Goal: Transaction & Acquisition: Subscribe to service/newsletter

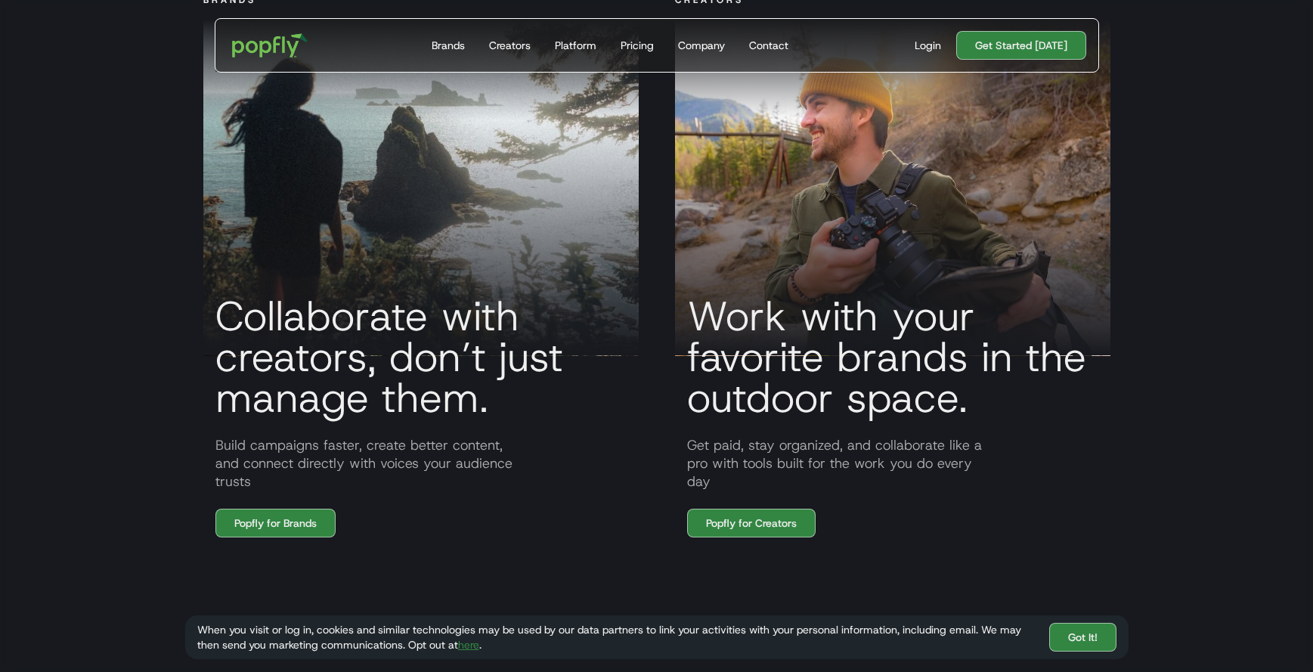
scroll to position [1254, 0]
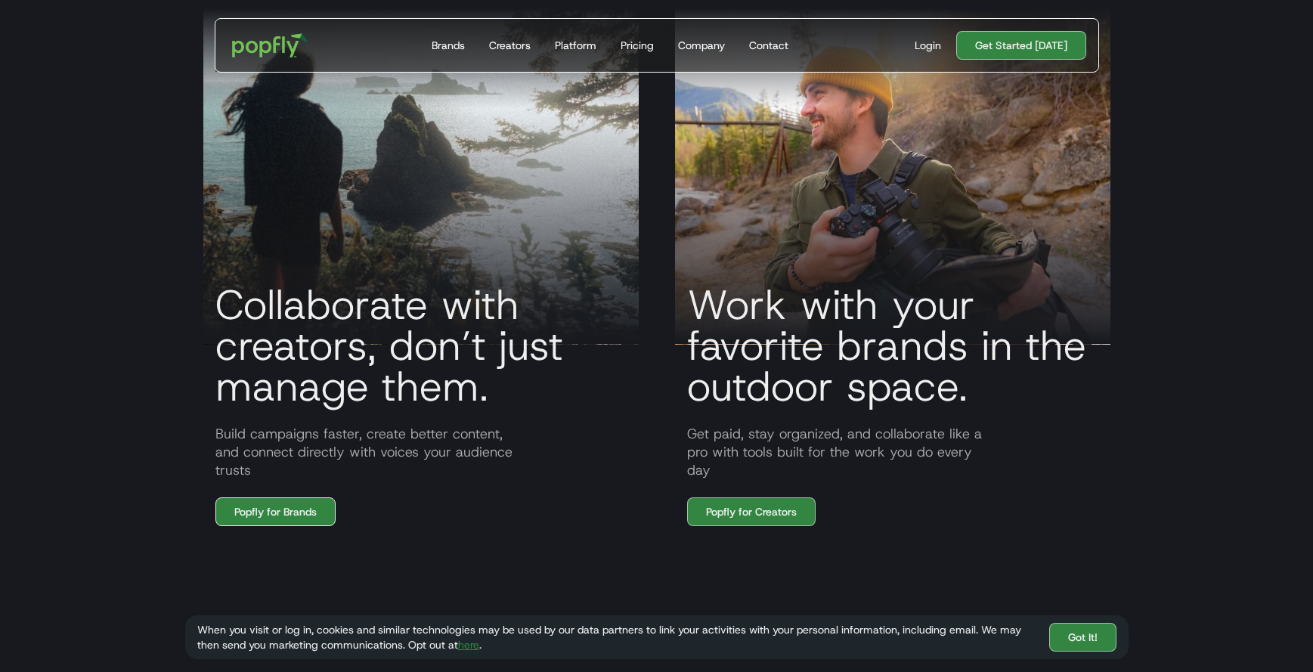
click at [308, 510] on link "Popfly for Brands" at bounding box center [275, 511] width 120 height 29
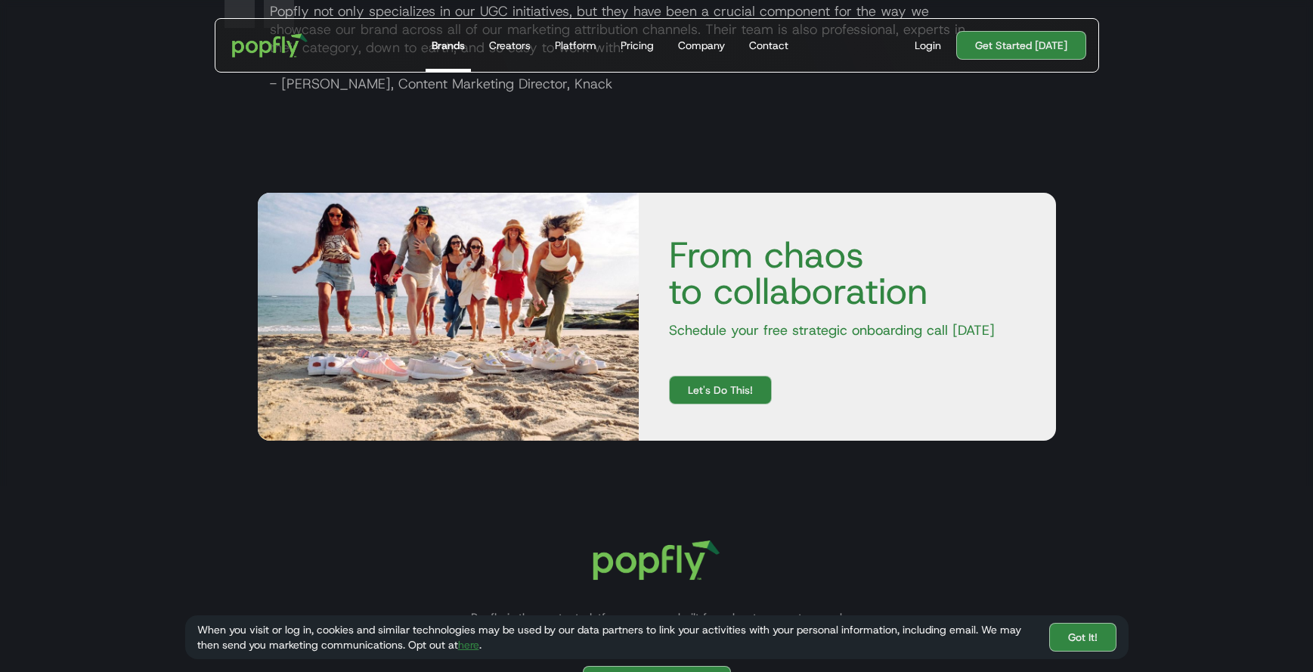
scroll to position [2512, 0]
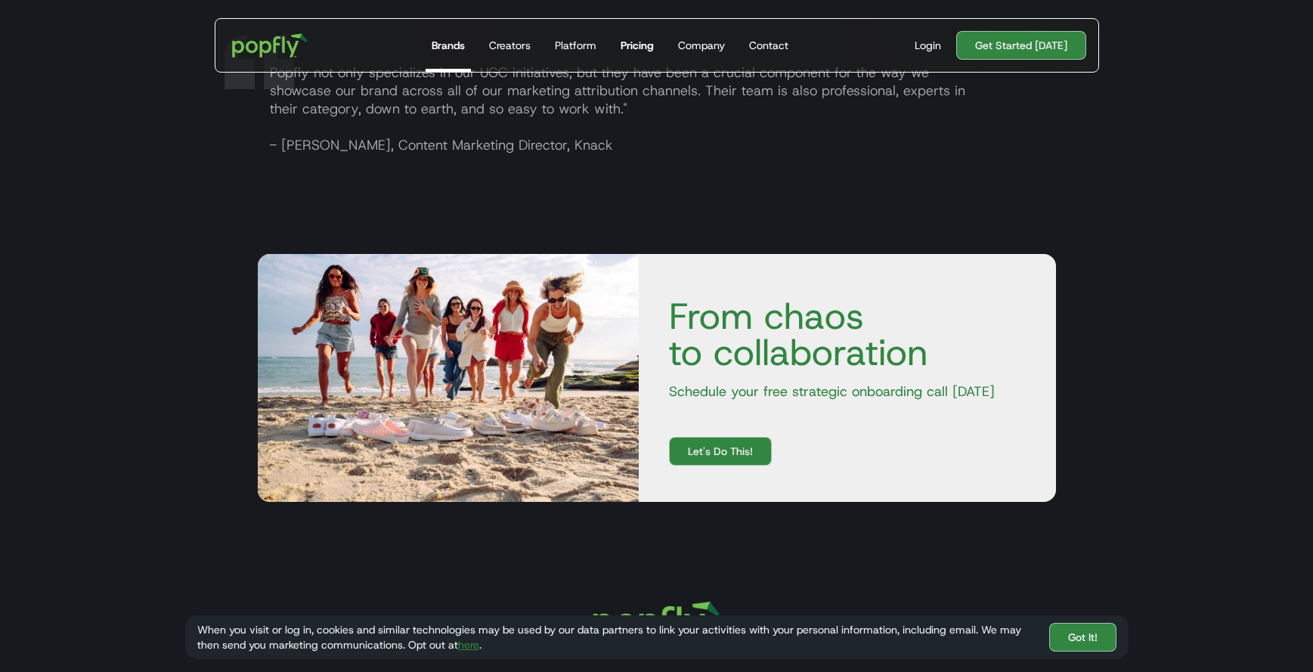
click at [642, 42] on div "Pricing" at bounding box center [637, 45] width 33 height 15
